Goal: Task Accomplishment & Management: Complete application form

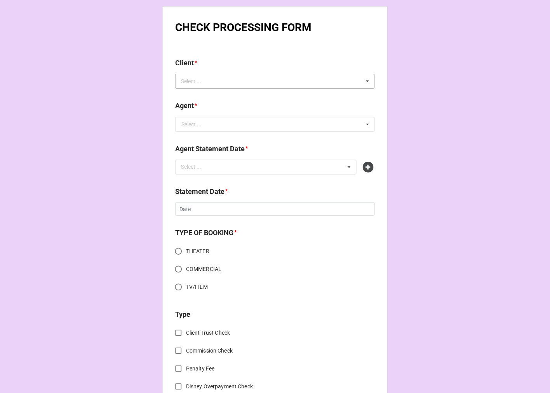
click at [218, 80] on div "Select ... No results found." at bounding box center [275, 81] width 200 height 15
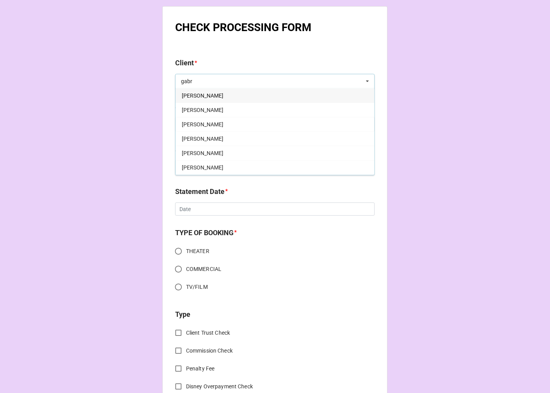
type input "gabr"
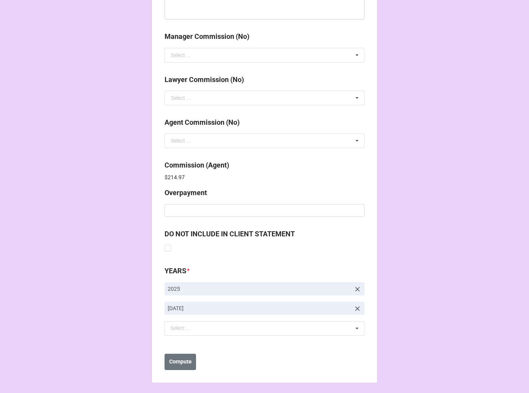
scroll to position [927, 0]
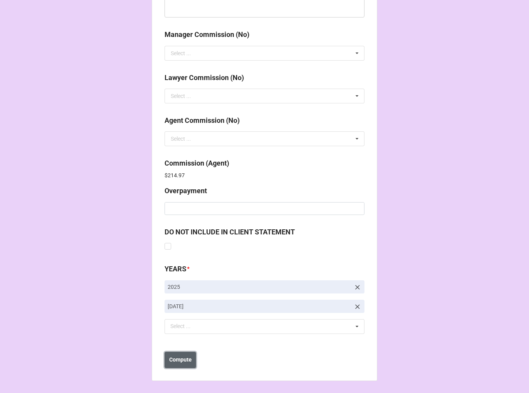
click at [178, 360] on b "Compute" at bounding box center [180, 360] width 23 height 8
click at [178, 360] on b "Save" at bounding box center [178, 360] width 12 height 8
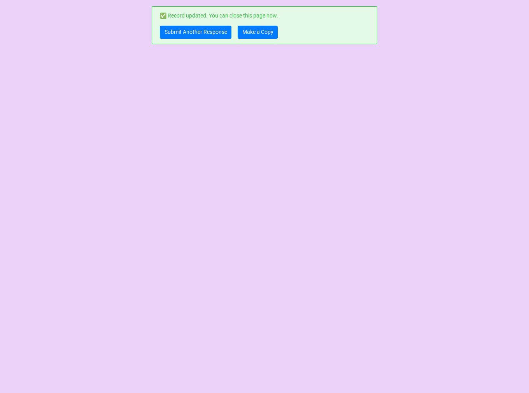
scroll to position [0, 0]
click at [263, 35] on link "Make a Copy" at bounding box center [258, 32] width 40 height 13
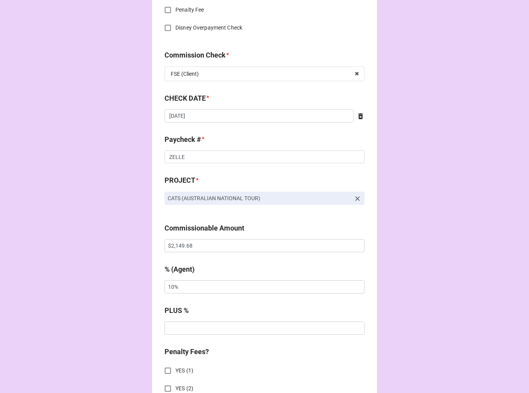
scroll to position [389, 0]
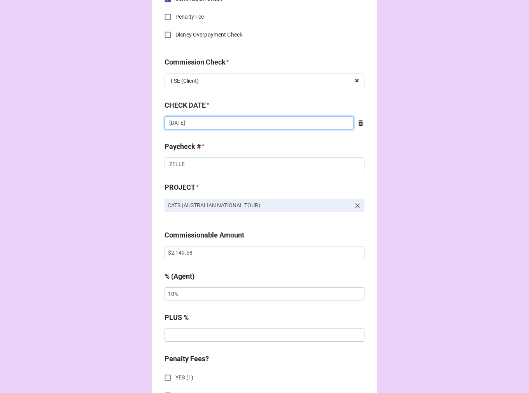
click at [204, 119] on input "10/2/2025" at bounding box center [258, 122] width 189 height 13
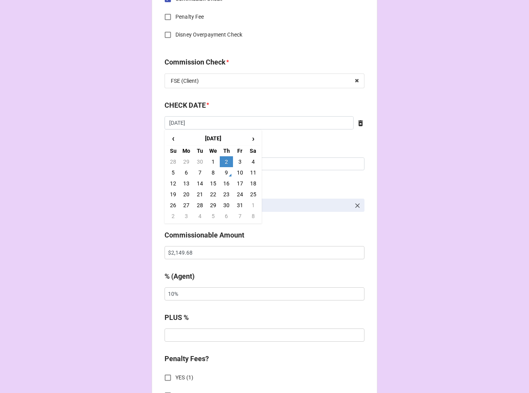
click at [226, 171] on td "9" at bounding box center [226, 172] width 13 height 11
type input "10/9/2025"
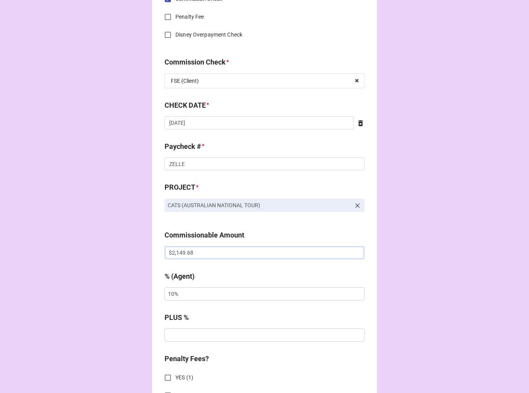
drag, startPoint x: 191, startPoint y: 253, endPoint x: 122, endPoint y: 250, distance: 69.3
click at [122, 250] on div "CHECK PROCESSING FORM Client * Gabriyel Thomas Agent (from Client) Tiera Agent …" at bounding box center [264, 257] width 529 height 1293
click at [212, 255] on input "text" at bounding box center [264, 252] width 200 height 13
click at [189, 251] on input "text" at bounding box center [264, 252] width 200 height 13
paste input "$1,942.59"
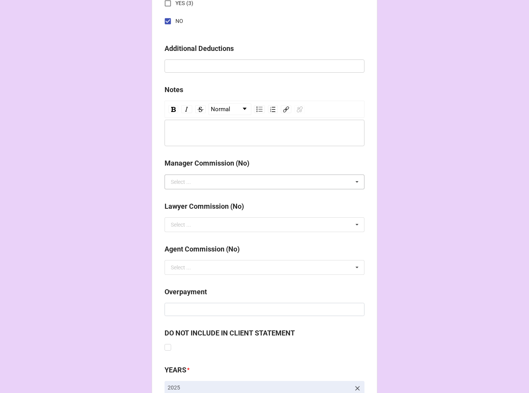
scroll to position [900, 0]
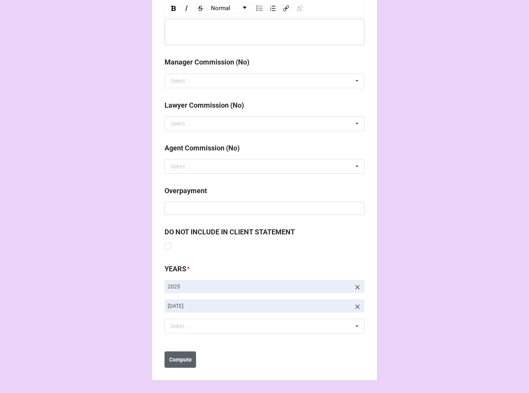
type input "$1,942.59"
click at [181, 360] on b "Compute" at bounding box center [180, 360] width 23 height 8
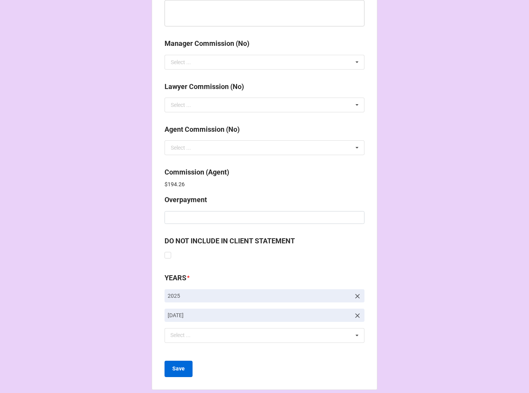
scroll to position [927, 0]
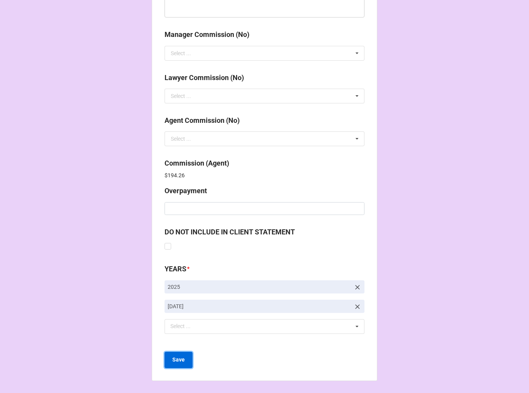
drag, startPoint x: 183, startPoint y: 356, endPoint x: 214, endPoint y: 272, distance: 89.3
click at [182, 356] on button "Save" at bounding box center [178, 360] width 28 height 16
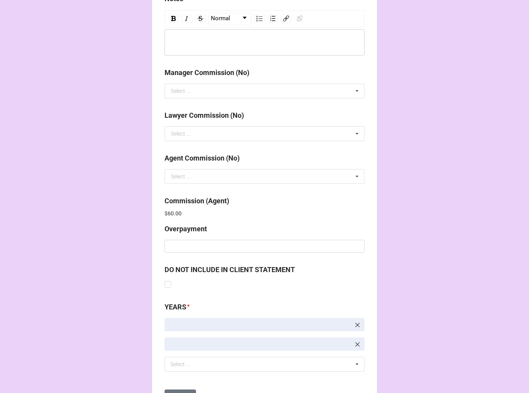
scroll to position [980, 0]
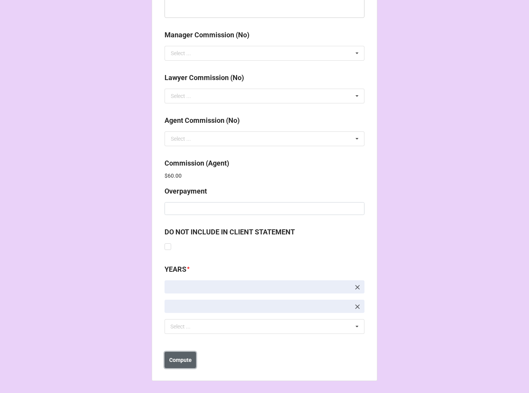
click at [184, 359] on b "Compute" at bounding box center [180, 360] width 23 height 8
click at [182, 359] on button "Save" at bounding box center [178, 360] width 28 height 16
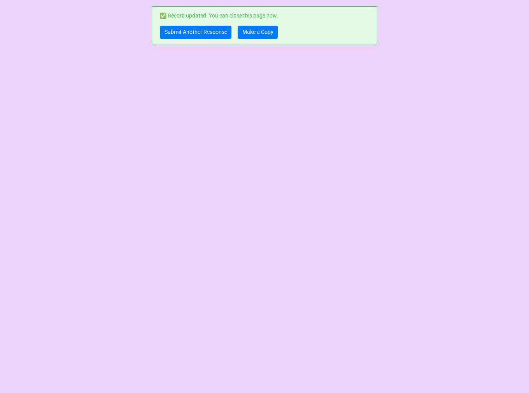
scroll to position [0, 0]
click at [261, 31] on link "Make a Copy" at bounding box center [258, 32] width 40 height 13
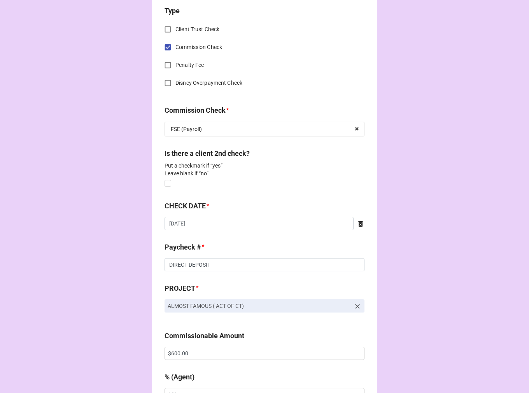
scroll to position [345, 0]
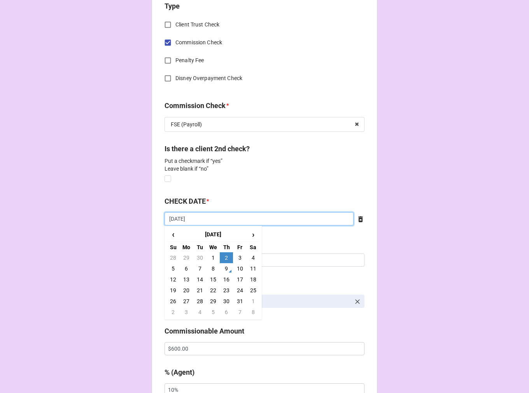
click at [207, 220] on input "10/2/2025" at bounding box center [258, 218] width 189 height 13
click at [228, 269] on td "9" at bounding box center [226, 268] width 13 height 11
type input "10/9/2025"
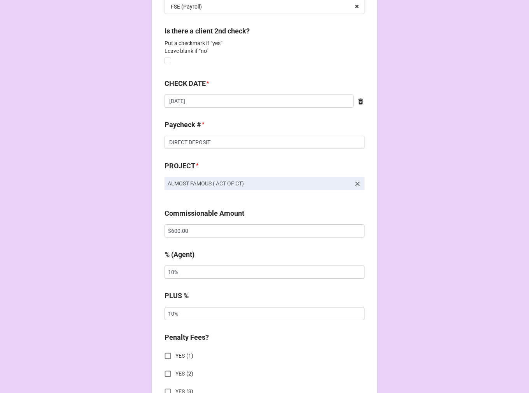
scroll to position [475, 0]
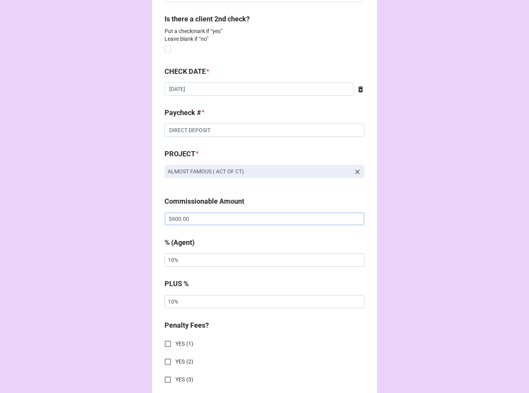
drag, startPoint x: 113, startPoint y: 220, endPoint x: 82, endPoint y: 211, distance: 32.0
click at [92, 215] on div "CHECK PROCESSING FORM Client * Raul Calderon Agent (from Client) Jen Agent * Je…" at bounding box center [264, 198] width 529 height 1346
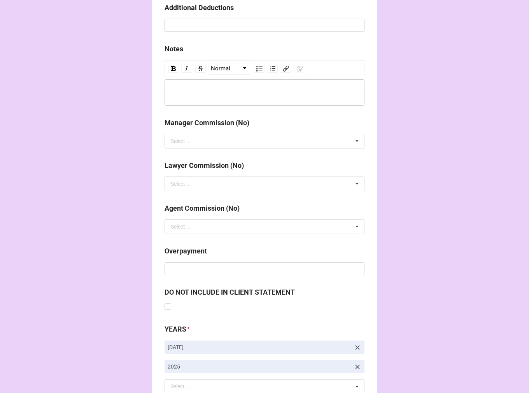
scroll to position [952, 0]
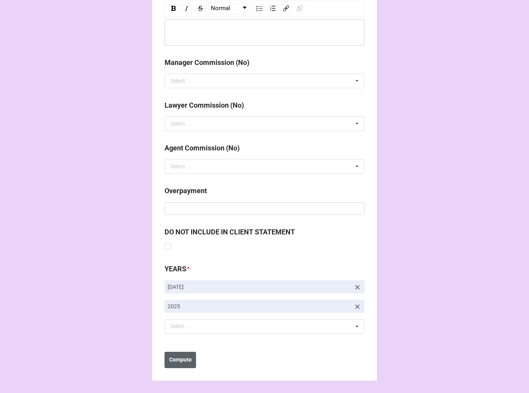
type input "$300.00"
click at [179, 363] on button "Compute" at bounding box center [179, 360] width 31 height 16
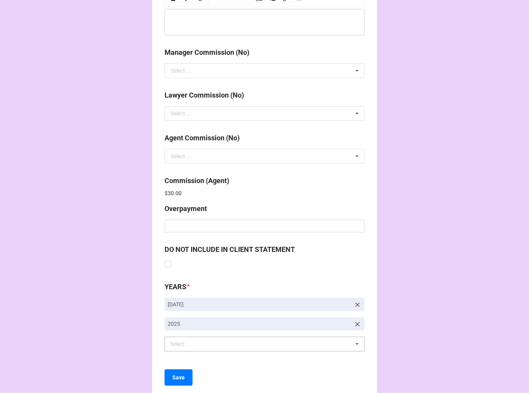
scroll to position [980, 0]
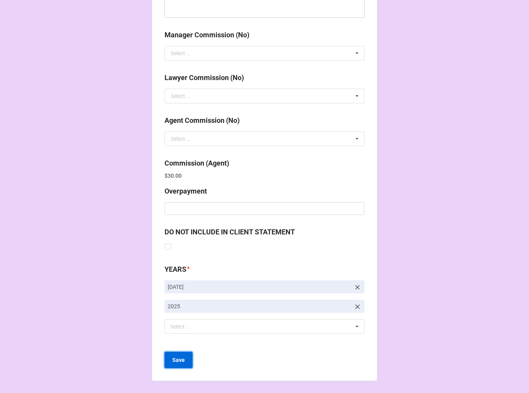
click at [177, 361] on b "Save" at bounding box center [178, 360] width 12 height 8
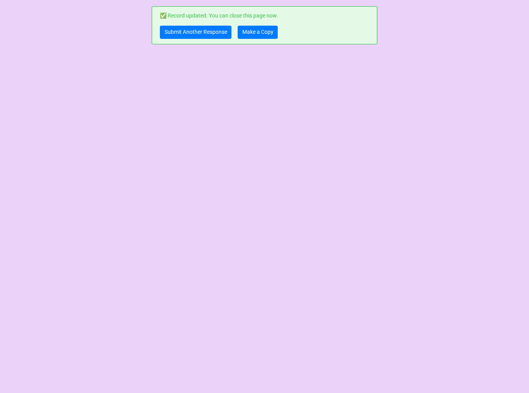
scroll to position [0, 0]
